Goal: Task Accomplishment & Management: Use online tool/utility

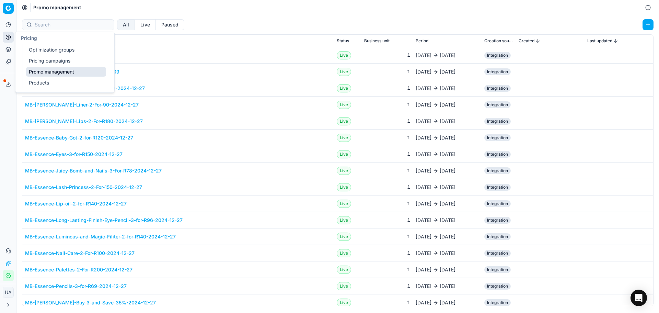
click at [6, 37] on icon at bounding box center [7, 36] width 5 height 5
drag, startPoint x: 38, startPoint y: 51, endPoint x: 49, endPoint y: 49, distance: 11.2
click at [38, 51] on link "Optimization groups" at bounding box center [66, 50] width 80 height 10
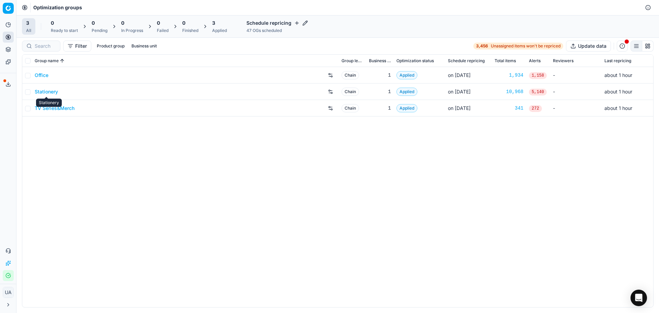
click at [54, 93] on link "Stationery" at bounding box center [46, 91] width 23 height 7
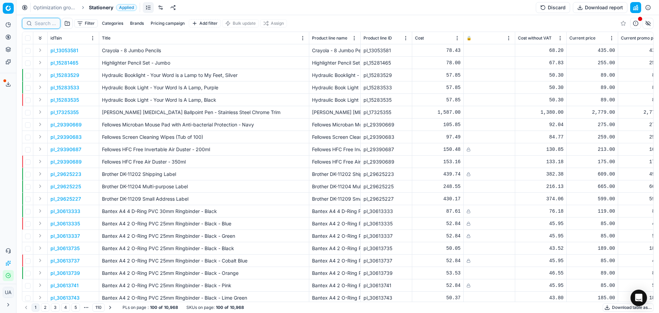
click at [45, 20] on input at bounding box center [45, 23] width 21 height 7
paste input "30622533"
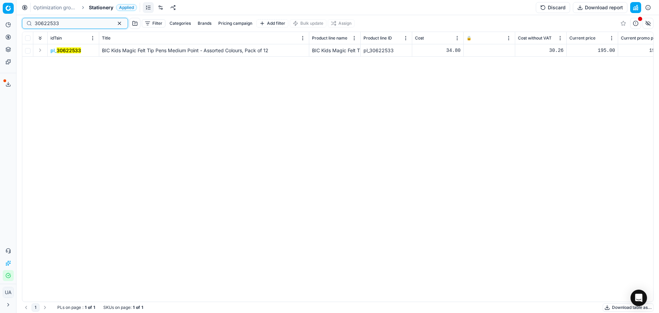
type input "30622533"
click at [71, 49] on mark "30622533" at bounding box center [69, 50] width 24 height 6
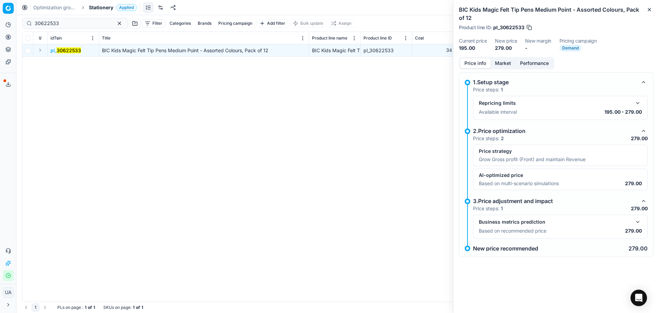
click at [616, 107] on div "Repricing limits" at bounding box center [560, 103] width 163 height 8
click at [640, 105] on button "button" at bounding box center [637, 103] width 8 height 8
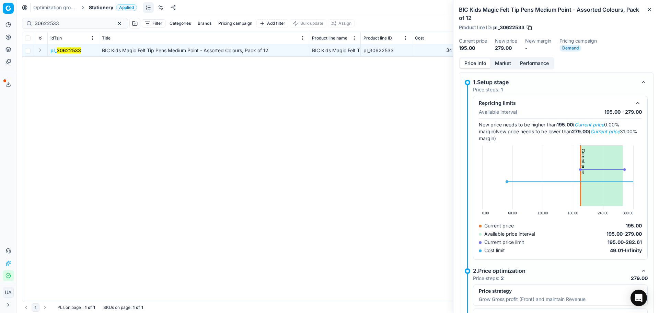
click at [619, 105] on div "Repricing limits" at bounding box center [555, 103] width 152 height 7
click at [627, 105] on div "Repricing limits" at bounding box center [560, 103] width 163 height 8
click at [633, 105] on button "button" at bounding box center [637, 103] width 8 height 8
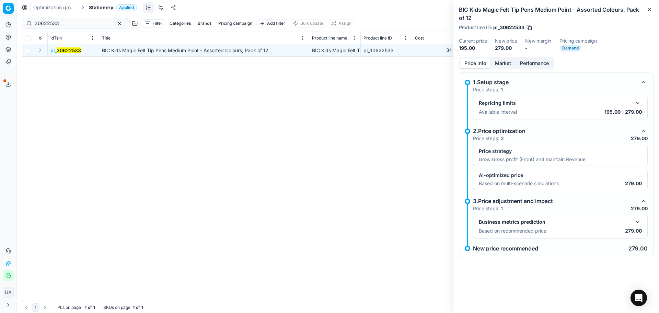
click at [617, 153] on p "Price strategy" at bounding box center [560, 151] width 163 height 7
click at [644, 132] on button "button" at bounding box center [643, 131] width 8 height 8
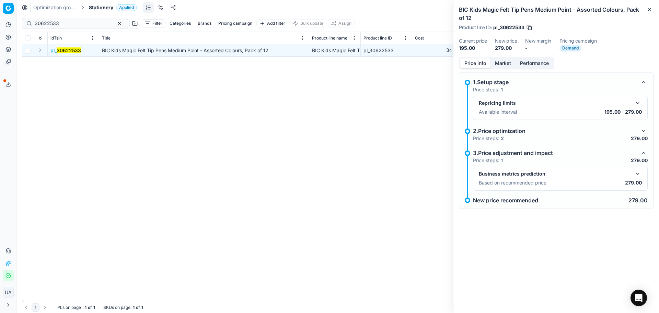
click at [644, 132] on button "button" at bounding box center [643, 131] width 8 height 8
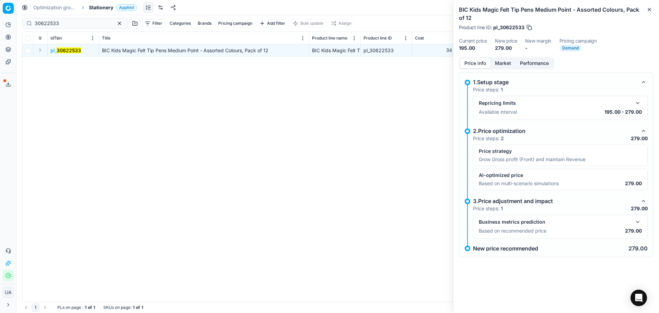
click at [643, 199] on button "button" at bounding box center [643, 201] width 8 height 8
click at [644, 199] on button "button" at bounding box center [643, 201] width 8 height 8
click at [516, 234] on p "Based on recommended price" at bounding box center [513, 230] width 68 height 7
click at [529, 173] on p "AI-optimized price" at bounding box center [560, 175] width 163 height 7
click at [529, 157] on p "Grow Gross profit (Front) and maintain Revenue" at bounding box center [532, 159] width 107 height 7
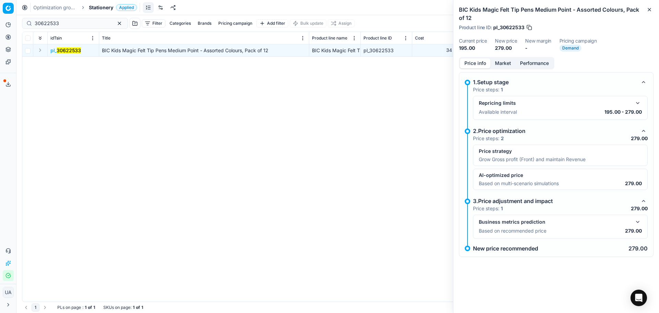
click at [512, 106] on div "Repricing limits" at bounding box center [560, 103] width 163 height 8
drag, startPoint x: 652, startPoint y: 11, endPoint x: 619, endPoint y: 35, distance: 40.7
click at [650, 10] on icon "button" at bounding box center [648, 9] width 5 height 5
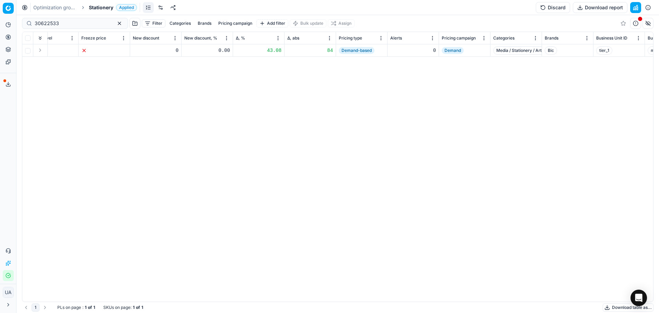
scroll to position [0, 785]
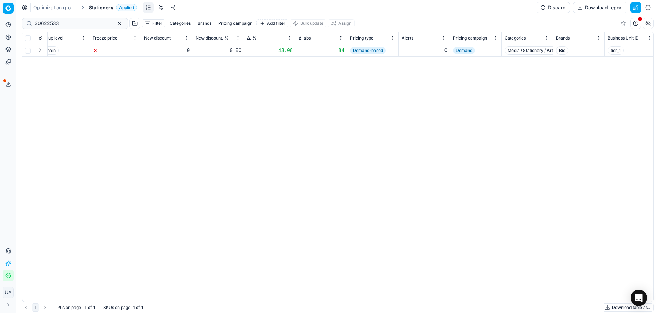
click at [368, 51] on span "Demand-based" at bounding box center [368, 50] width 36 height 7
click at [463, 50] on span "Demand" at bounding box center [464, 50] width 22 height 7
click at [544, 3] on button "Discard" at bounding box center [553, 7] width 34 height 11
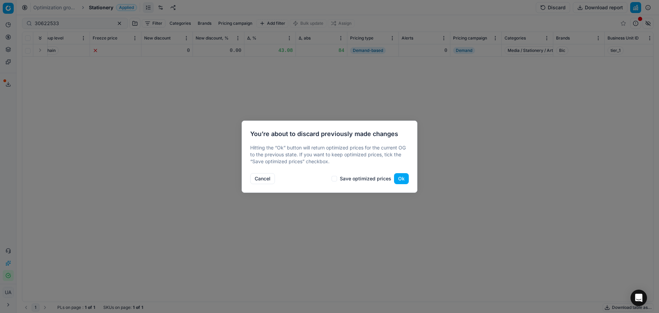
drag, startPoint x: 405, startPoint y: 179, endPoint x: 401, endPoint y: 180, distance: 3.8
click at [403, 179] on button "Ok" at bounding box center [401, 178] width 15 height 11
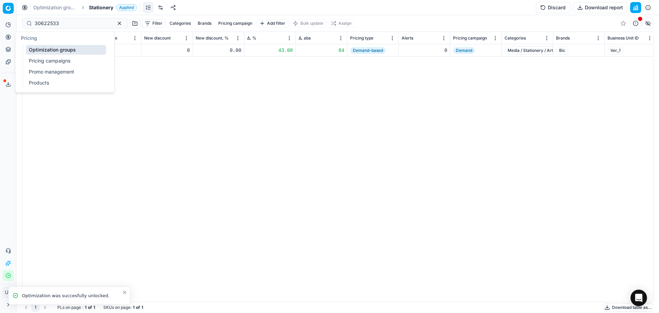
drag, startPoint x: 9, startPoint y: 39, endPoint x: 7, endPoint y: 37, distance: 3.6
click at [7, 37] on icon at bounding box center [7, 36] width 5 height 5
click at [49, 59] on link "Pricing campaigns" at bounding box center [66, 61] width 80 height 10
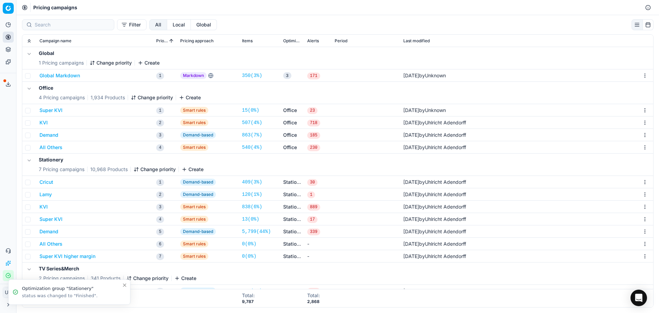
click at [50, 232] on button "Demand" at bounding box center [48, 231] width 19 height 7
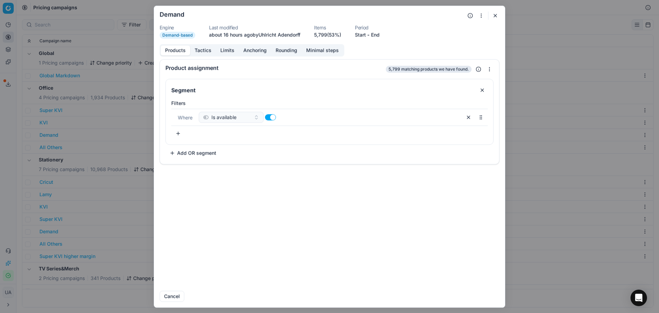
click at [213, 51] on button "Tactics" at bounding box center [203, 50] width 26 height 10
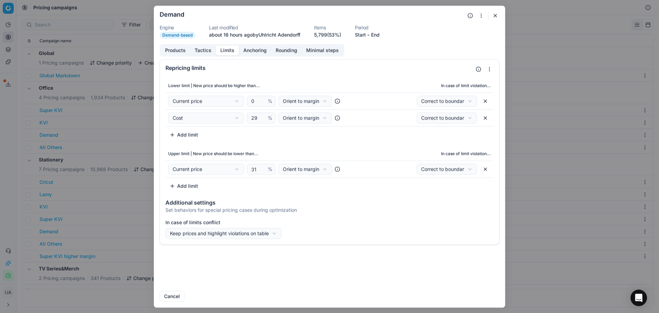
click at [224, 48] on button "Limits" at bounding box center [227, 50] width 23 height 10
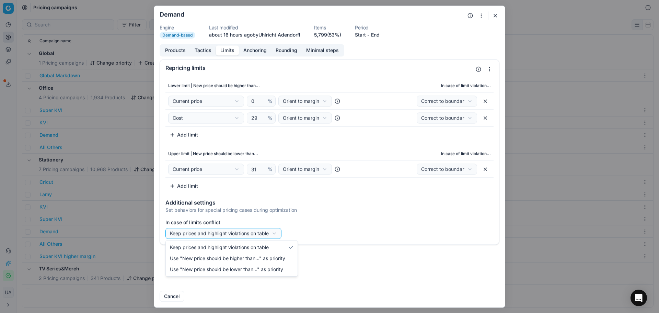
click at [254, 233] on div "We are saving PC settings. Please wait, it should take a few minutes Demand Eng…" at bounding box center [329, 156] width 659 height 313
select select "lower"
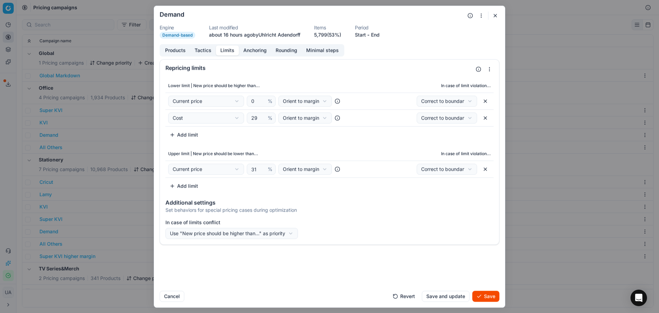
click at [172, 186] on button "Add limit" at bounding box center [183, 185] width 37 height 11
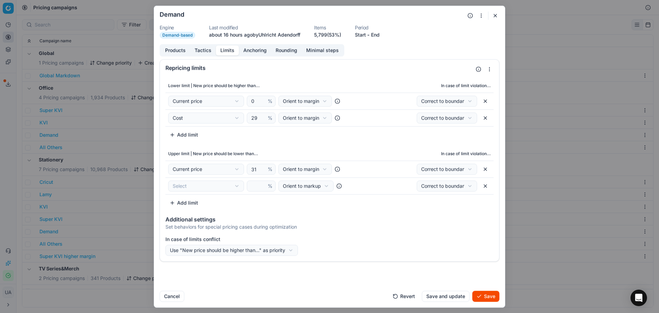
click at [234, 186] on div "We are saving PC settings. Please wait, it should take a few minutes Demand Eng…" at bounding box center [329, 156] width 659 height 313
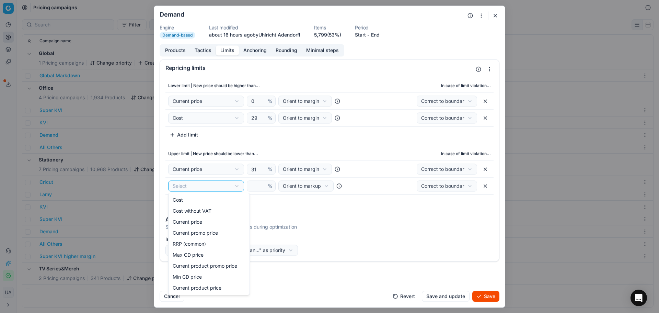
select select "rrp_common"
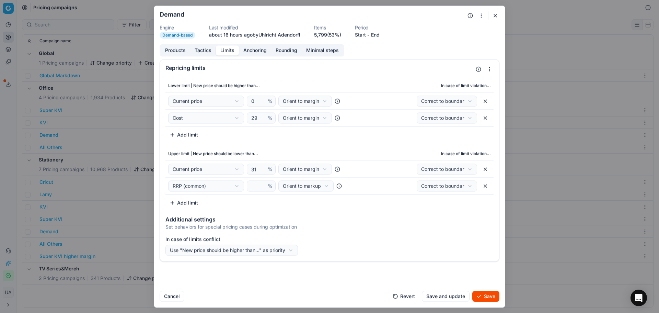
click at [293, 182] on div "We are saving PC settings. Please wait, it should take a few minutes Demand Eng…" at bounding box center [329, 156] width 659 height 313
select select "absolute"
drag, startPoint x: 311, startPoint y: 221, endPoint x: 302, endPoint y: 211, distance: 13.8
click at [254, 189] on input "number" at bounding box center [259, 185] width 18 height 10
type input "0"
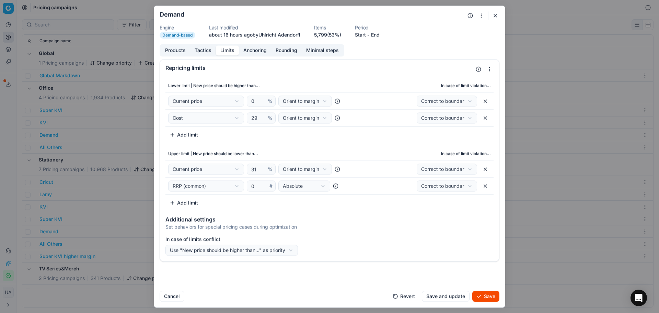
drag, startPoint x: 466, startPoint y: 294, endPoint x: 460, endPoint y: 294, distance: 5.8
click at [463, 294] on button "Save and update" at bounding box center [446, 295] width 48 height 11
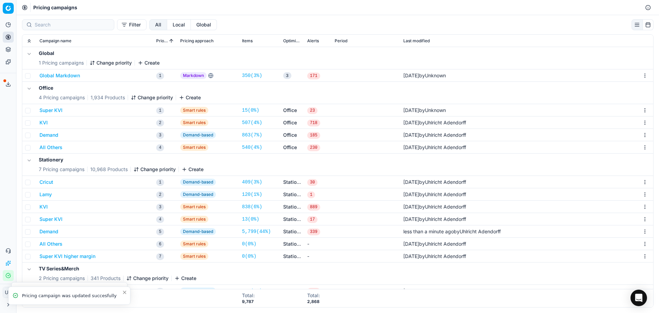
click at [43, 208] on button "KVI" at bounding box center [43, 206] width 8 height 7
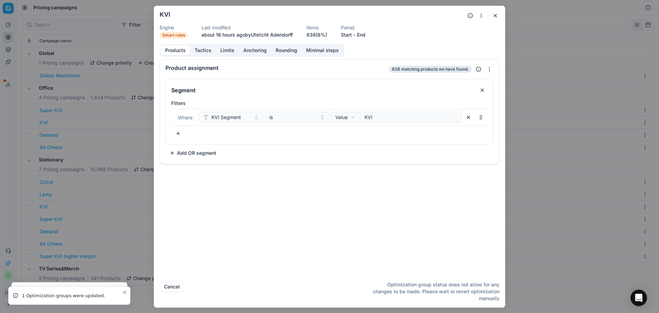
click at [221, 56] on div "Products Tactics Limits Anchoring Rounding Minimal steps" at bounding box center [252, 50] width 185 height 12
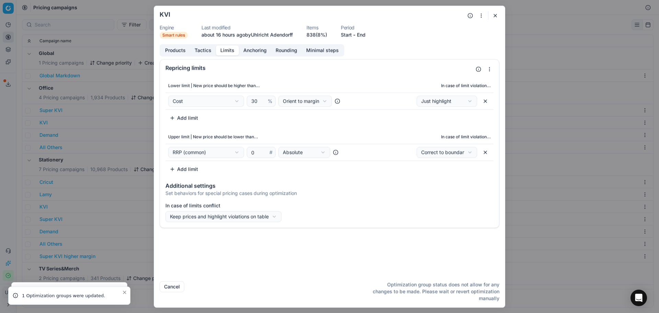
click at [221, 52] on button "Limits" at bounding box center [227, 50] width 23 height 10
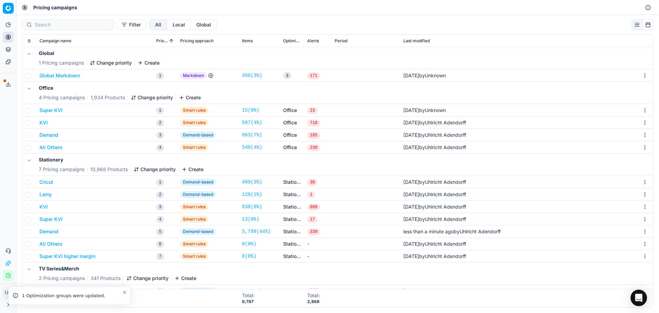
click at [54, 217] on div "We are saving PC settings. Please wait, it should take a few minutes KVI Engine…" at bounding box center [329, 156] width 659 height 313
click at [47, 193] on button "Lamy" at bounding box center [45, 194] width 12 height 7
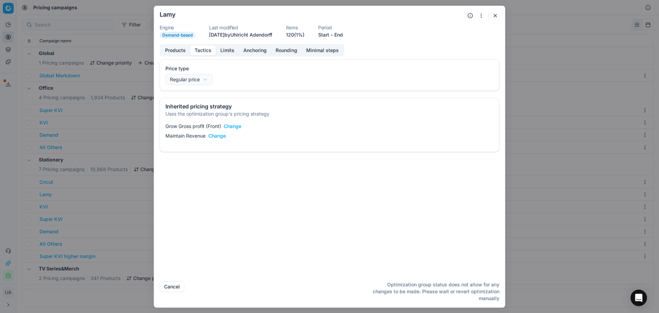
click at [195, 52] on button "Tactics" at bounding box center [203, 50] width 26 height 10
click at [214, 48] on button "Tactics" at bounding box center [203, 50] width 26 height 10
click at [221, 48] on button "Limits" at bounding box center [227, 50] width 23 height 10
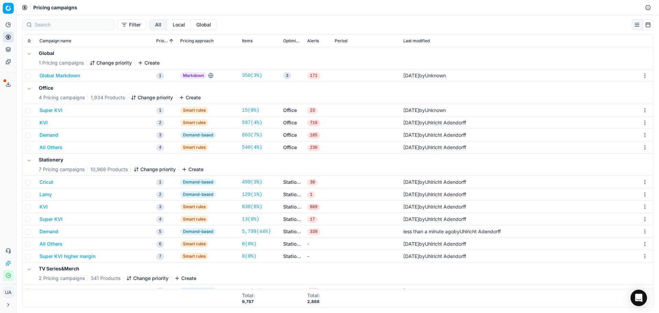
drag, startPoint x: 65, startPoint y: 223, endPoint x: 58, endPoint y: 221, distance: 7.2
click at [63, 223] on div "We are saving PC settings. Please wait, it should take a few minutes Lamy Engin…" at bounding box center [329, 156] width 659 height 313
click at [54, 231] on button "Demand" at bounding box center [48, 231] width 19 height 7
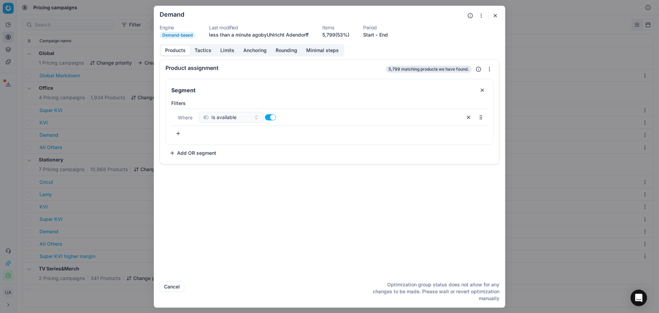
click at [201, 47] on button "Tactics" at bounding box center [203, 50] width 26 height 10
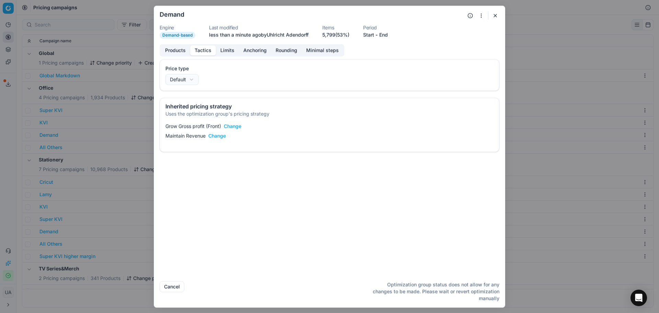
click at [231, 48] on button "Limits" at bounding box center [227, 50] width 23 height 10
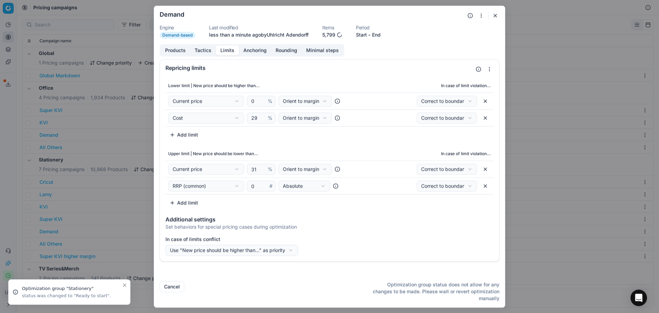
click at [176, 202] on button "Add limit" at bounding box center [183, 202] width 37 height 11
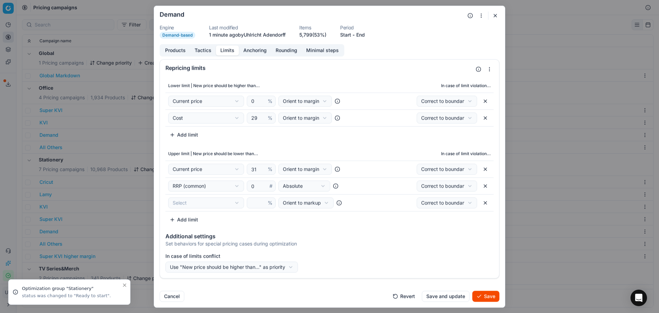
click at [193, 207] on div "We are saving PC settings. Please wait, it should take a few minutes Demand Eng…" at bounding box center [329, 156] width 659 height 313
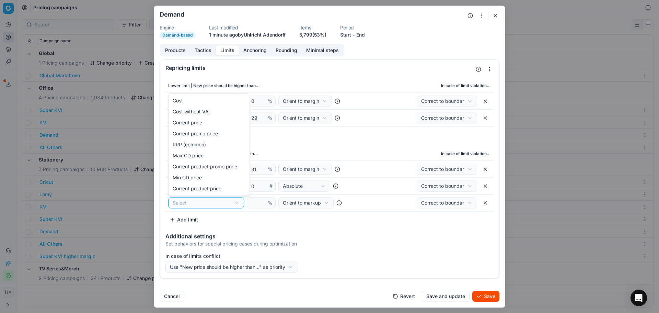
select select "cost"
drag, startPoint x: 183, startPoint y: 102, endPoint x: 168, endPoint y: 190, distance: 89.4
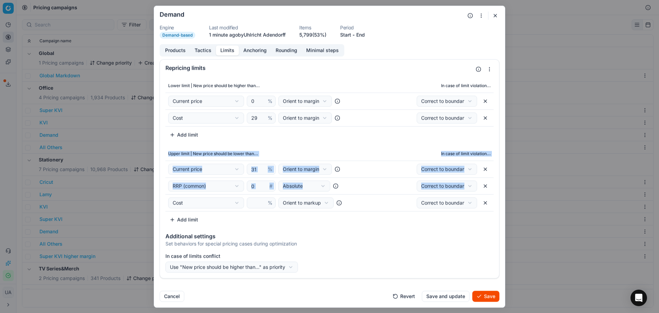
drag, startPoint x: 166, startPoint y: 203, endPoint x: 187, endPoint y: 195, distance: 22.9
click at [166, 156] on table "Upper limit | New price should be lower than... In case of limit violation... C…" at bounding box center [329, 179] width 328 height 64
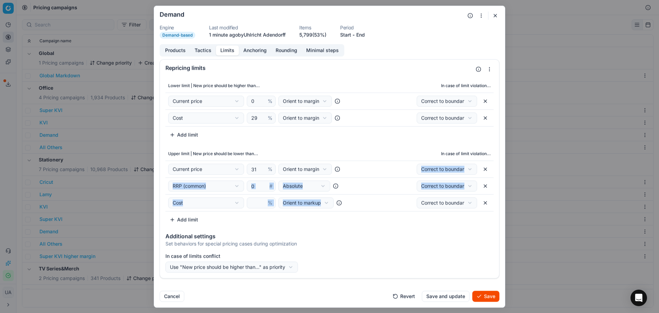
drag, startPoint x: 374, startPoint y: 207, endPoint x: 382, endPoint y: 178, distance: 29.9
click at [375, 174] on tbody "Current price Cost Cost without VAT Current price Current promo price RRP (comm…" at bounding box center [329, 186] width 328 height 50
drag, startPoint x: 376, startPoint y: 223, endPoint x: 381, endPoint y: 218, distance: 6.6
click at [376, 221] on div "Upper limit | New price should be lower than... In case of limit violation... C…" at bounding box center [329, 186] width 328 height 78
click at [284, 202] on div "We are saving PC settings. Please wait, it should take a few minutes Demand Eng…" at bounding box center [329, 156] width 659 height 313
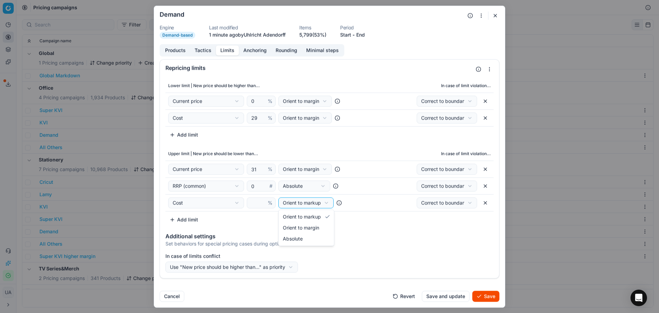
select select "margin"
drag, startPoint x: 306, startPoint y: 227, endPoint x: 266, endPoint y: 210, distance: 44.2
click at [258, 206] on input "number" at bounding box center [258, 202] width 16 height 10
type input "0"
drag, startPoint x: 486, startPoint y: 186, endPoint x: 470, endPoint y: 274, distance: 89.9
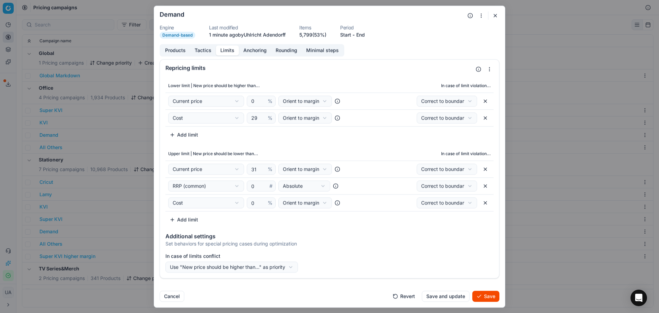
click at [485, 186] on button "button" at bounding box center [485, 185] width 11 height 11
select select "cost"
select select "margin"
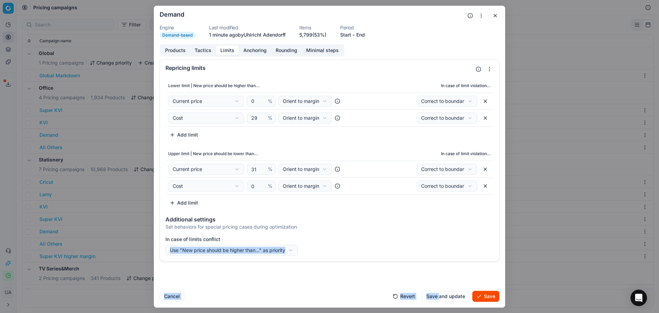
drag, startPoint x: 416, startPoint y: 282, endPoint x: 449, endPoint y: 288, distance: 34.1
click at [443, 287] on form "We are saving PC settings. Please wait, it should take a few minutes Demand Eng…" at bounding box center [329, 156] width 351 height 301
click at [248, 247] on div "We are saving PC settings. Please wait, it should take a few minutes Demand Eng…" at bounding box center [329, 156] width 659 height 313
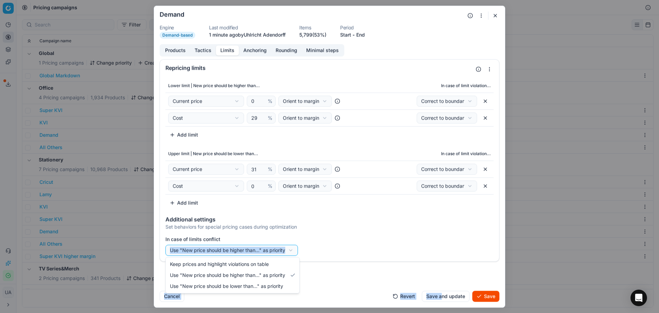
select select "no_reprice"
drag, startPoint x: 255, startPoint y: 263, endPoint x: 261, endPoint y: 262, distance: 5.5
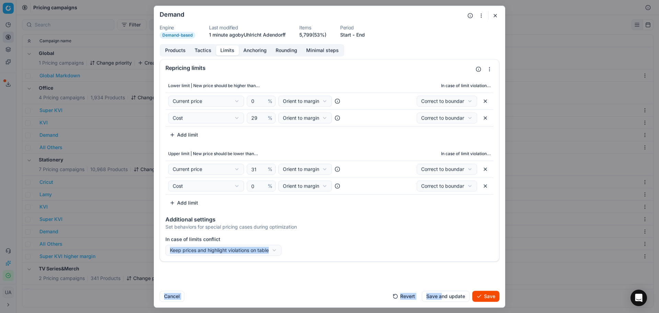
drag, startPoint x: 453, startPoint y: 296, endPoint x: 173, endPoint y: 237, distance: 286.1
click at [453, 296] on button "Save and update" at bounding box center [446, 295] width 48 height 11
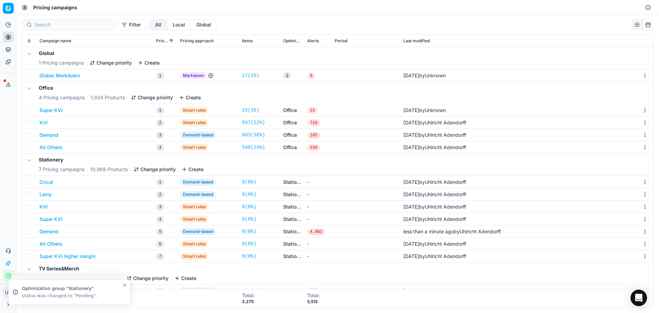
click at [46, 196] on button "Lamy" at bounding box center [45, 194] width 12 height 7
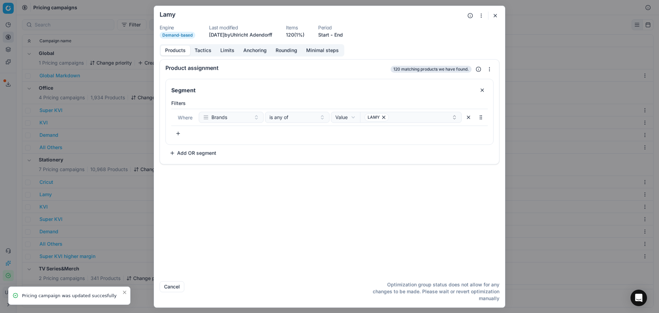
click at [211, 51] on button "Tactics" at bounding box center [203, 50] width 26 height 10
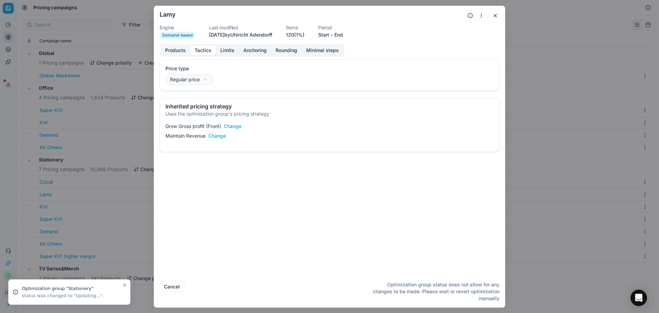
click at [220, 50] on button "Limits" at bounding box center [227, 50] width 23 height 10
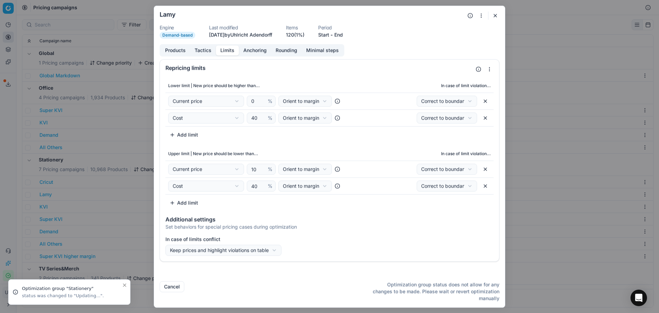
click at [70, 224] on div "We are saving PC settings. Please wait, it should take a few minutes Lamy Engin…" at bounding box center [329, 156] width 659 height 313
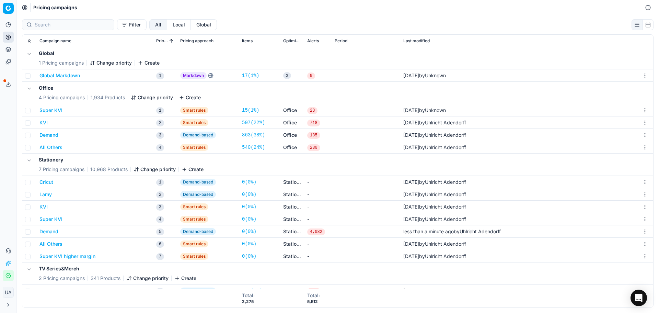
click at [48, 231] on button "Demand" at bounding box center [48, 231] width 19 height 7
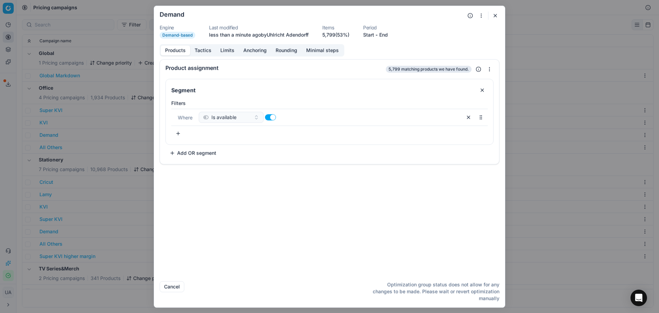
click at [221, 50] on button "Limits" at bounding box center [227, 50] width 23 height 10
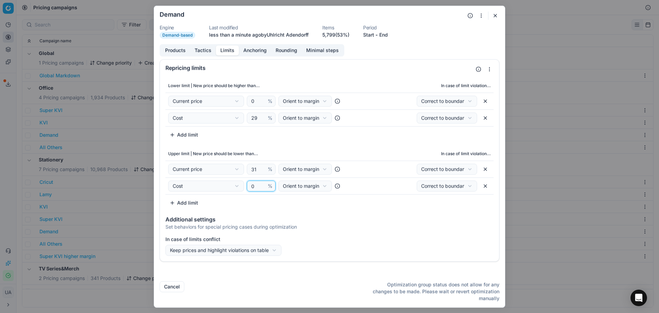
drag, startPoint x: 254, startPoint y: 186, endPoint x: 241, endPoint y: 186, distance: 13.0
click at [242, 186] on div "Cost Cost Cost without VAT Current price Current promo price RRP (common) Max C…" at bounding box center [261, 185] width 186 height 11
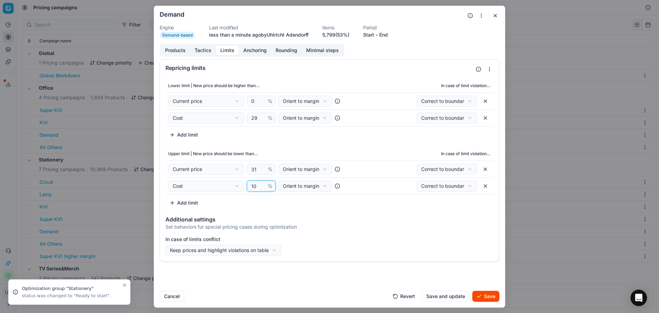
type input "10"
click at [454, 297] on button "Save and update" at bounding box center [446, 295] width 48 height 11
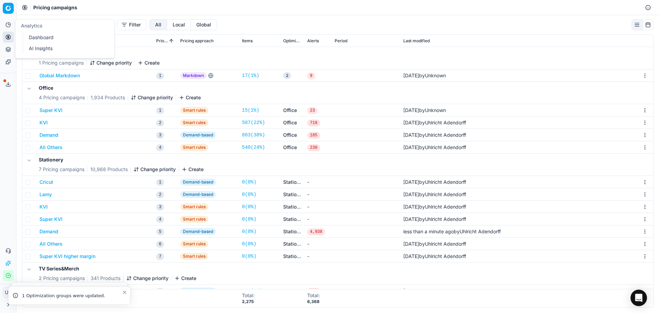
click at [12, 28] on button "Analytics" at bounding box center [8, 24] width 11 height 11
click at [42, 49] on link "Optimization groups" at bounding box center [66, 50] width 80 height 10
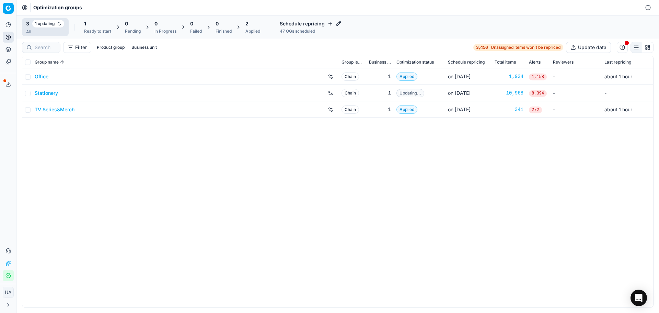
click at [52, 94] on link "Stationery" at bounding box center [46, 93] width 23 height 7
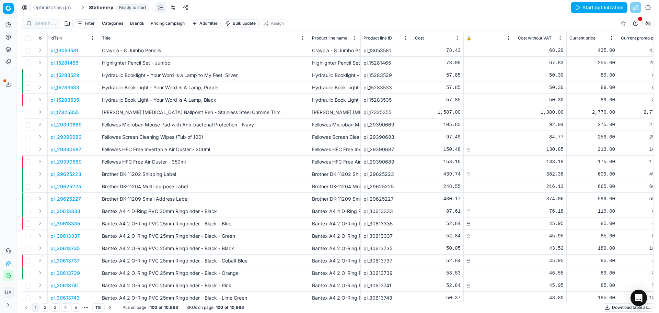
drag, startPoint x: 583, startPoint y: 6, endPoint x: 580, endPoint y: 2, distance: 4.8
click at [581, 6] on button "Start optimization" at bounding box center [599, 7] width 57 height 11
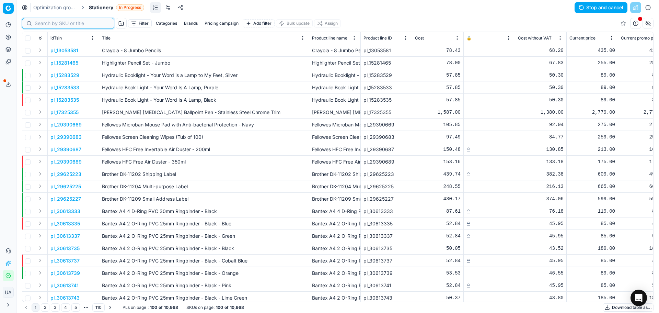
click at [44, 22] on input at bounding box center [72, 23] width 75 height 7
paste input "30622533"
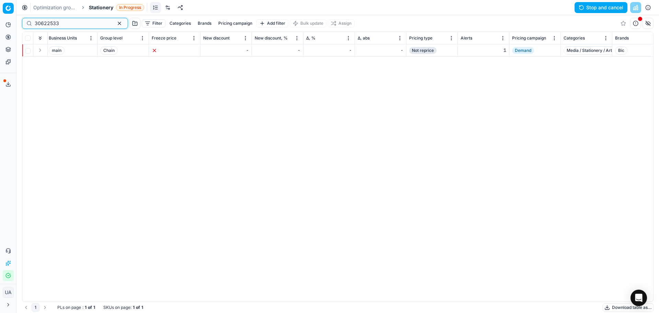
scroll to position [0, 724]
type input "30622533"
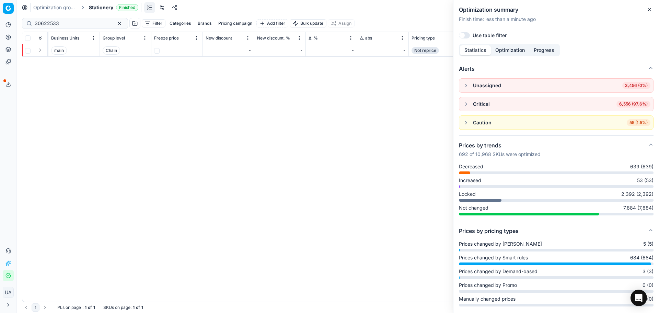
click at [313, 193] on div "idTsin Title Product line name Product line ID Cost 🔒 Cost without VAT Current …" at bounding box center [337, 166] width 631 height 269
drag, startPoint x: 372, startPoint y: 198, endPoint x: 364, endPoint y: 214, distance: 17.2
click at [371, 198] on div "idTsin Title Product line name Product line ID Cost 🔒 Cost without VAT Current …" at bounding box center [337, 166] width 631 height 269
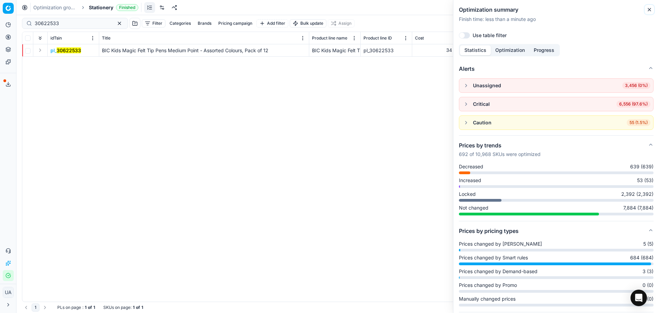
click at [647, 8] on icon "button" at bounding box center [648, 9] width 5 height 5
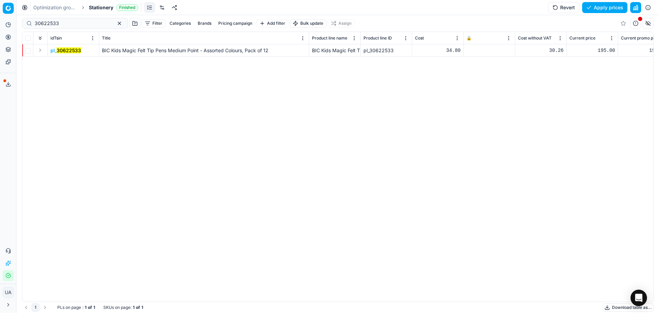
click at [593, 6] on button "Apply prices" at bounding box center [604, 7] width 45 height 11
